Goal: Task Accomplishment & Management: Manage account settings

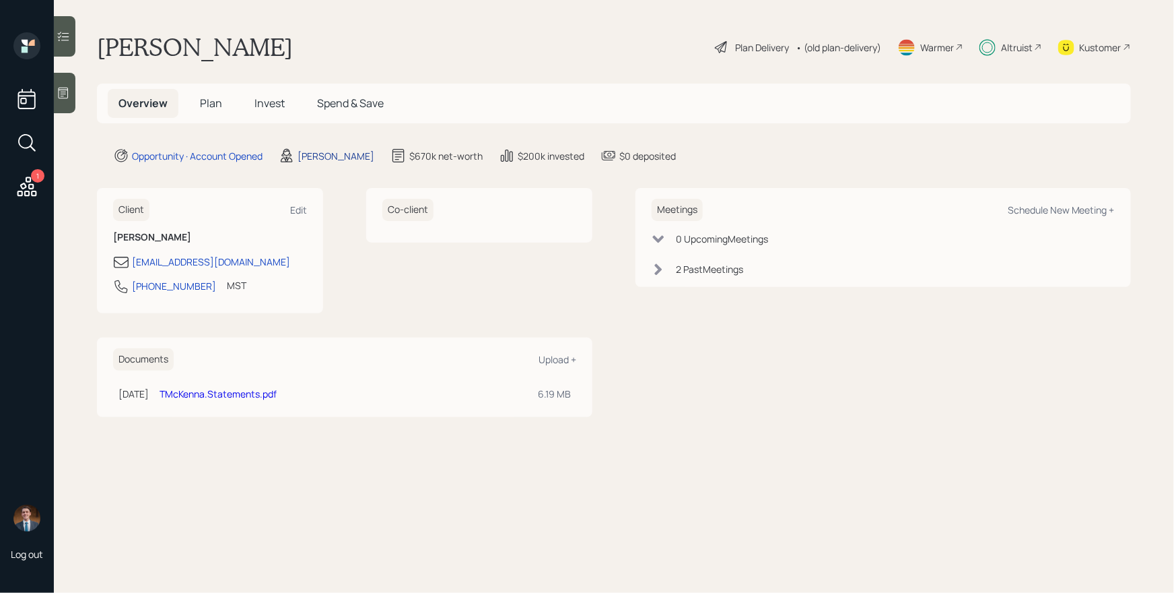
click at [319, 156] on div "James DiStasi" at bounding box center [336, 156] width 77 height 14
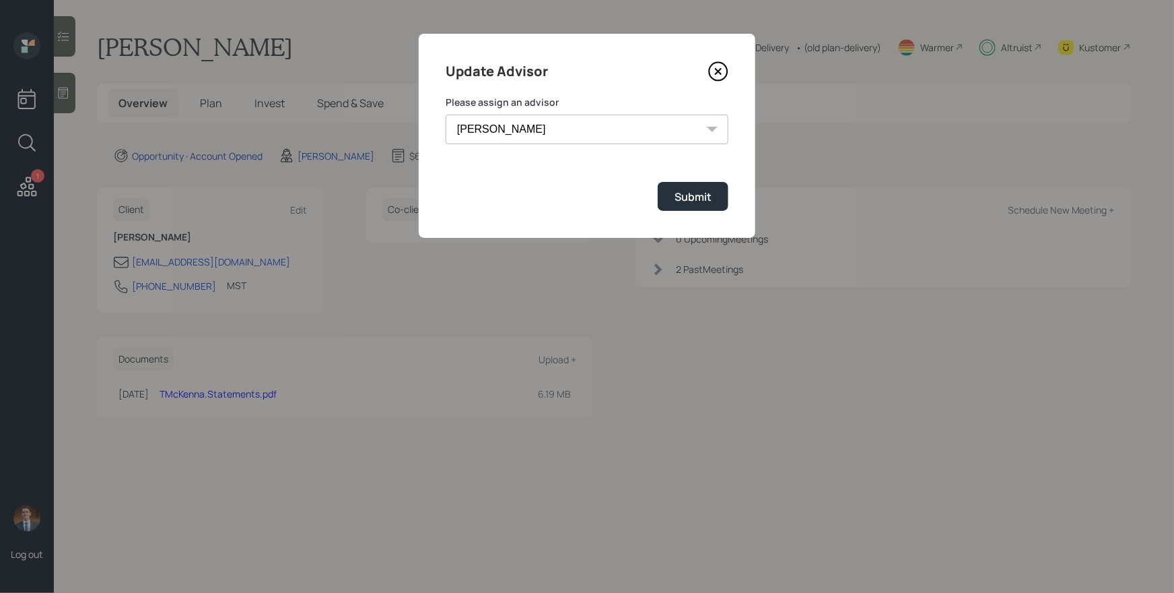
click at [540, 117] on select "James DiStasi Robby Grisanti Jonah Coleman Tyler End Treva Nostdahl Eric Schwar…" at bounding box center [587, 129] width 283 height 30
select select "ade3b313-576a-42c5-b346-1eb294908ae6"
click at [446, 114] on select "James DiStasi Robby Grisanti Jonah Coleman Tyler End Treva Nostdahl Eric Schwar…" at bounding box center [587, 129] width 283 height 30
click at [684, 200] on div "Submit" at bounding box center [693, 196] width 37 height 15
